Goal: Task Accomplishment & Management: Manage account settings

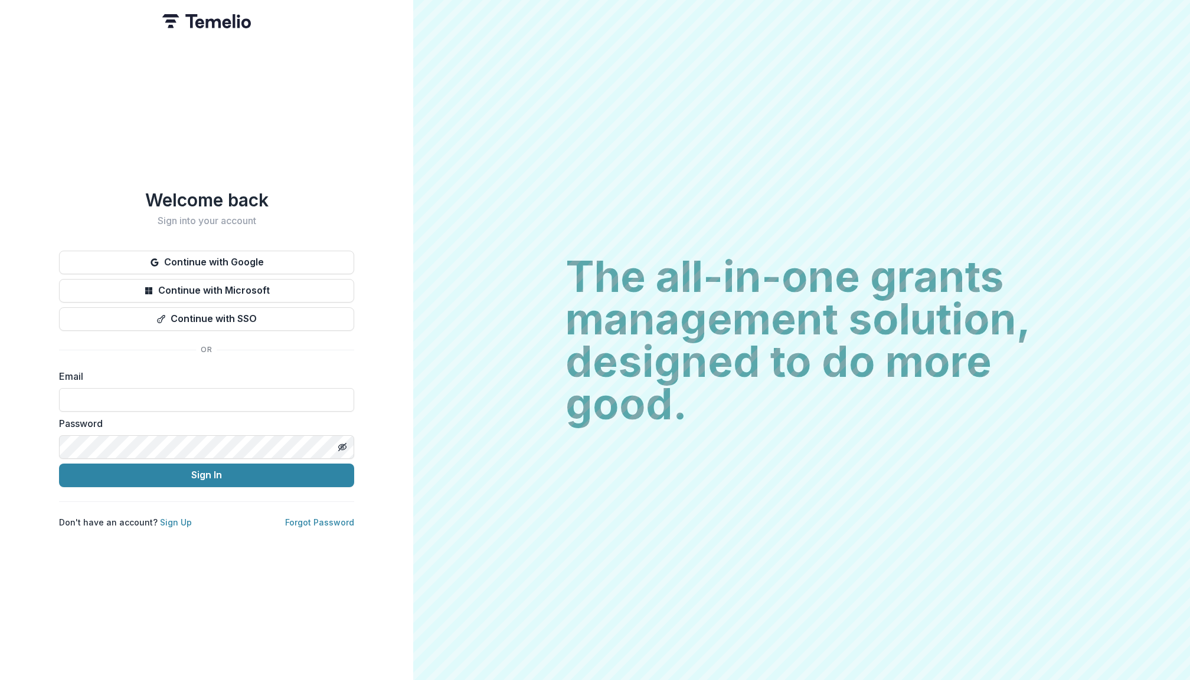
type input "**********"
click at [207, 470] on button "Sign In" at bounding box center [206, 476] width 295 height 24
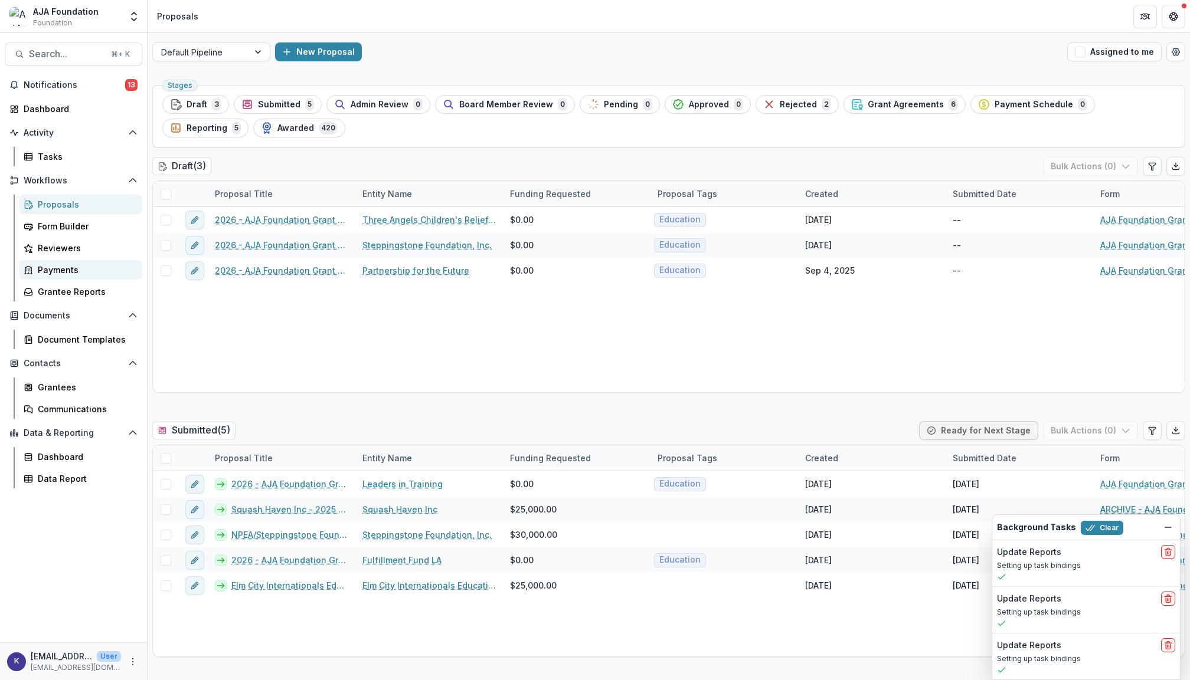
click at [71, 269] on div "Payments" at bounding box center [85, 270] width 95 height 12
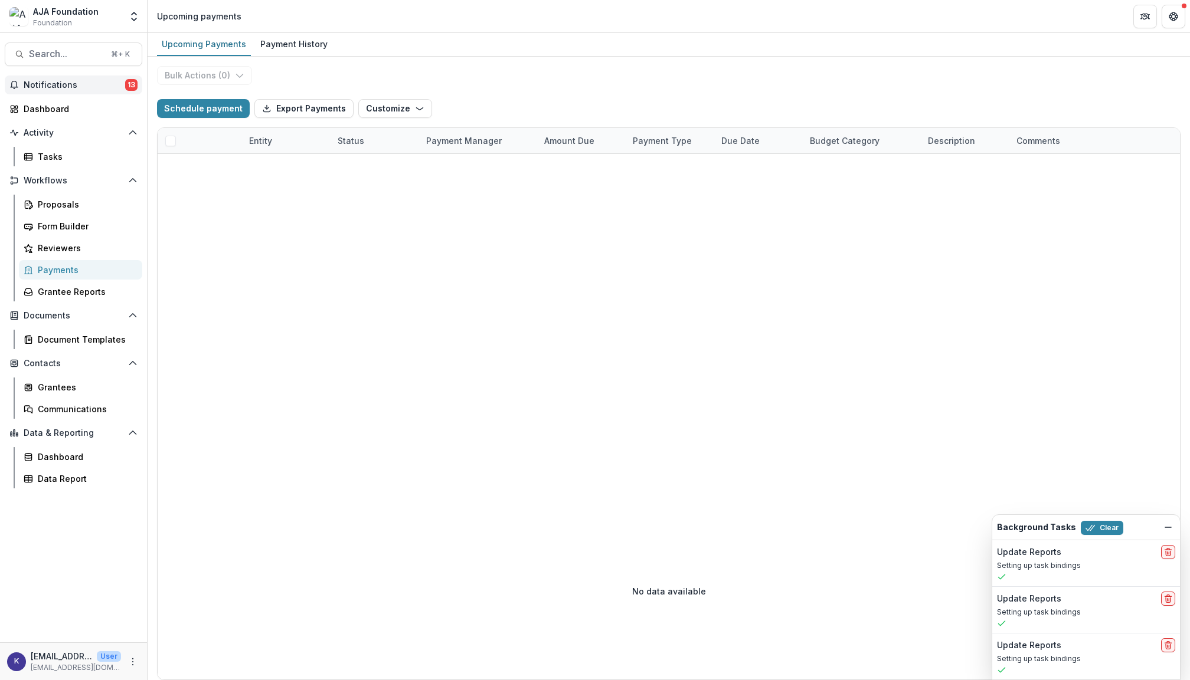
click at [74, 87] on span "Notifications" at bounding box center [75, 85] width 102 height 10
